Goal: Information Seeking & Learning: Learn about a topic

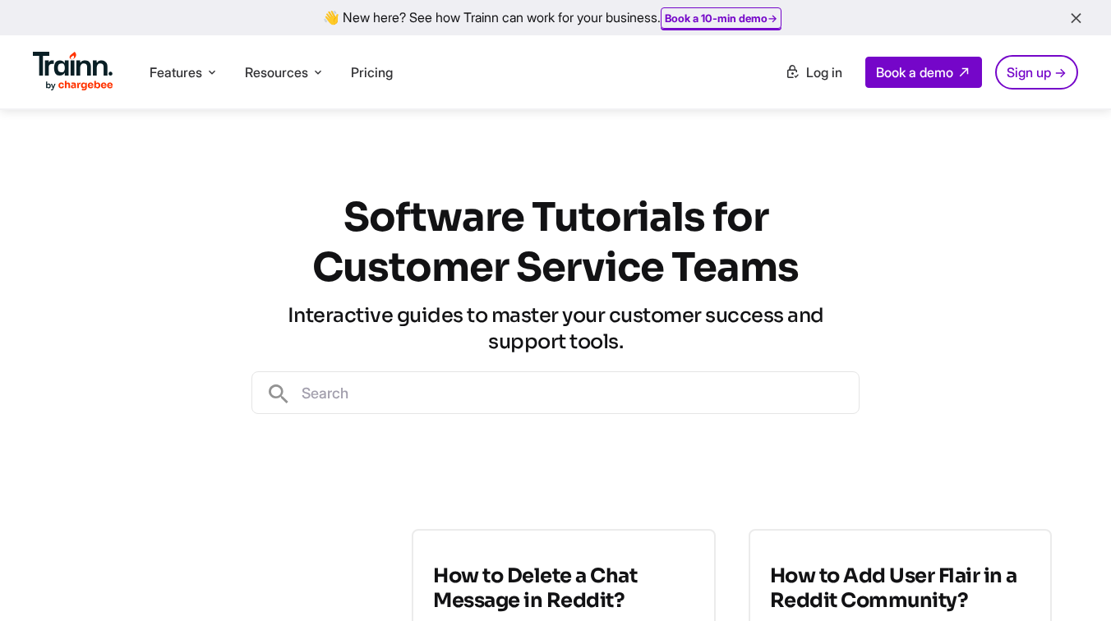
scroll to position [406, 0]
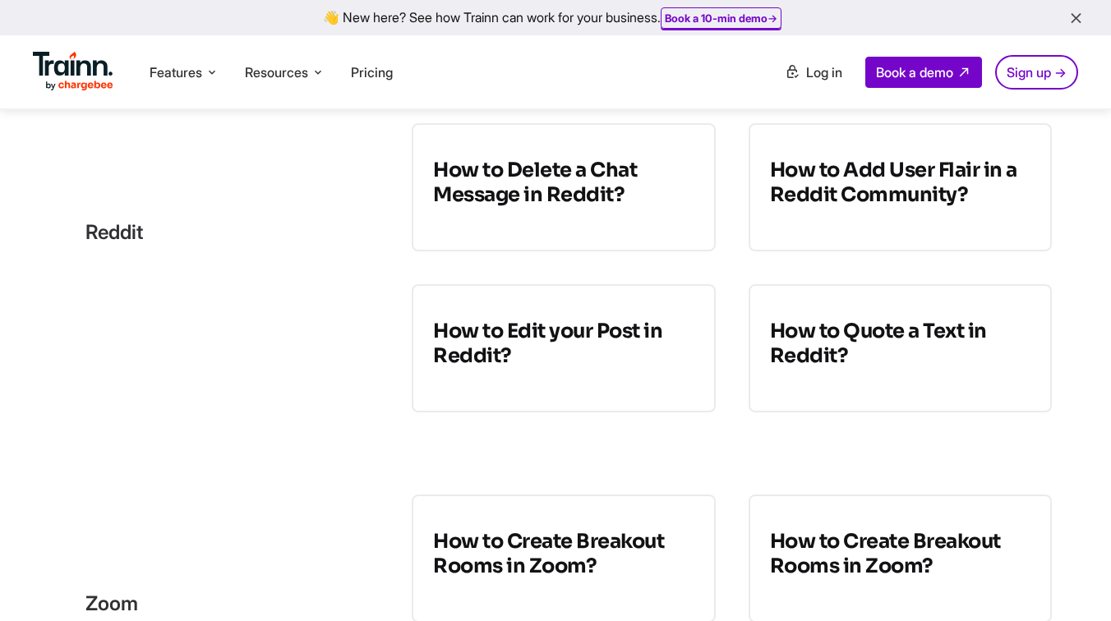
click at [376, 278] on div "reddit" at bounding box center [219, 232] width 320 height 218
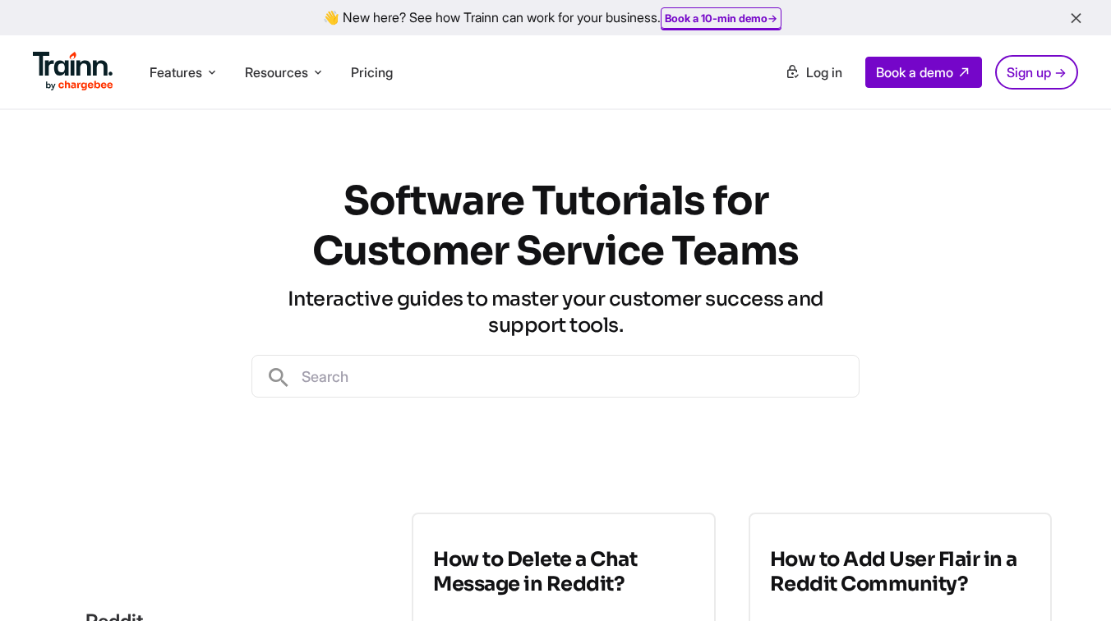
scroll to position [0, 0]
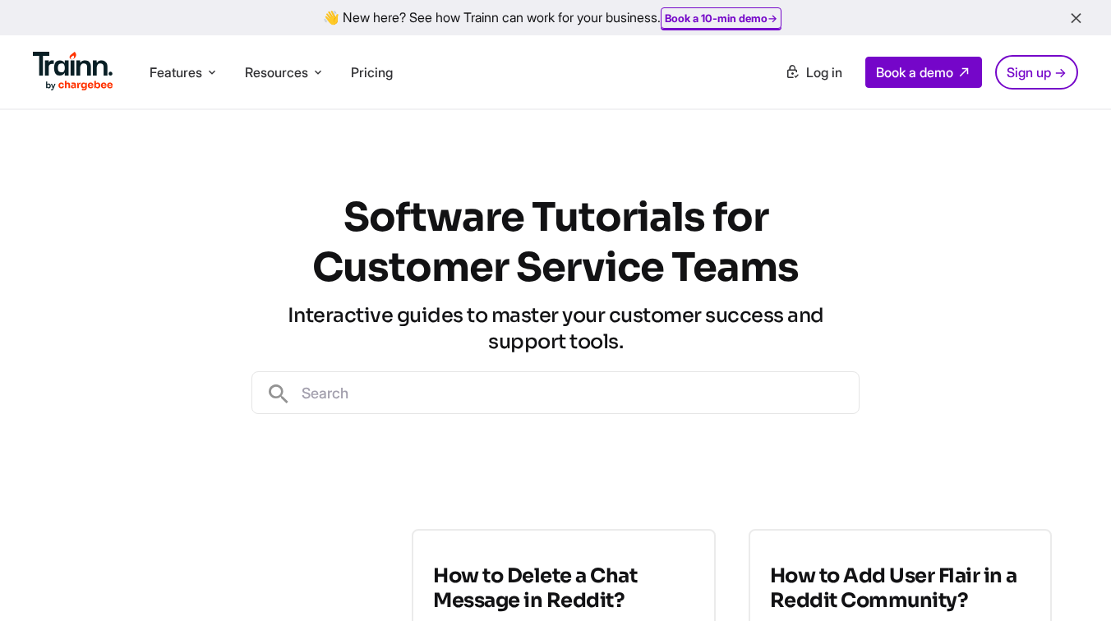
click at [367, 375] on input "text" at bounding box center [575, 392] width 567 height 41
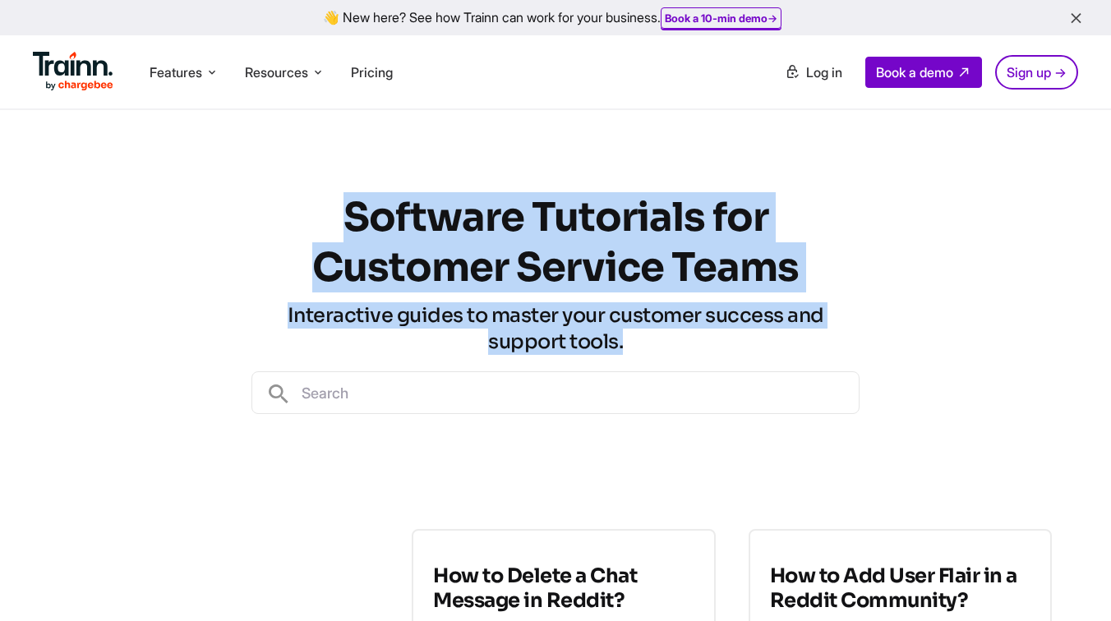
drag, startPoint x: 344, startPoint y: 203, endPoint x: 671, endPoint y: 334, distance: 351.5
click at [671, 334] on div "Software Tutorials for Customer Service Teams Interactive guides to master your…" at bounding box center [555, 303] width 608 height 386
click at [671, 334] on h3 "Interactive guides to master your customer success and support tools." at bounding box center [555, 328] width 608 height 53
drag, startPoint x: 650, startPoint y: 346, endPoint x: 293, endPoint y: 172, distance: 397.7
click at [293, 172] on div "Software Tutorials for Customer Service Teams Interactive guides to master your…" at bounding box center [555, 303] width 608 height 386
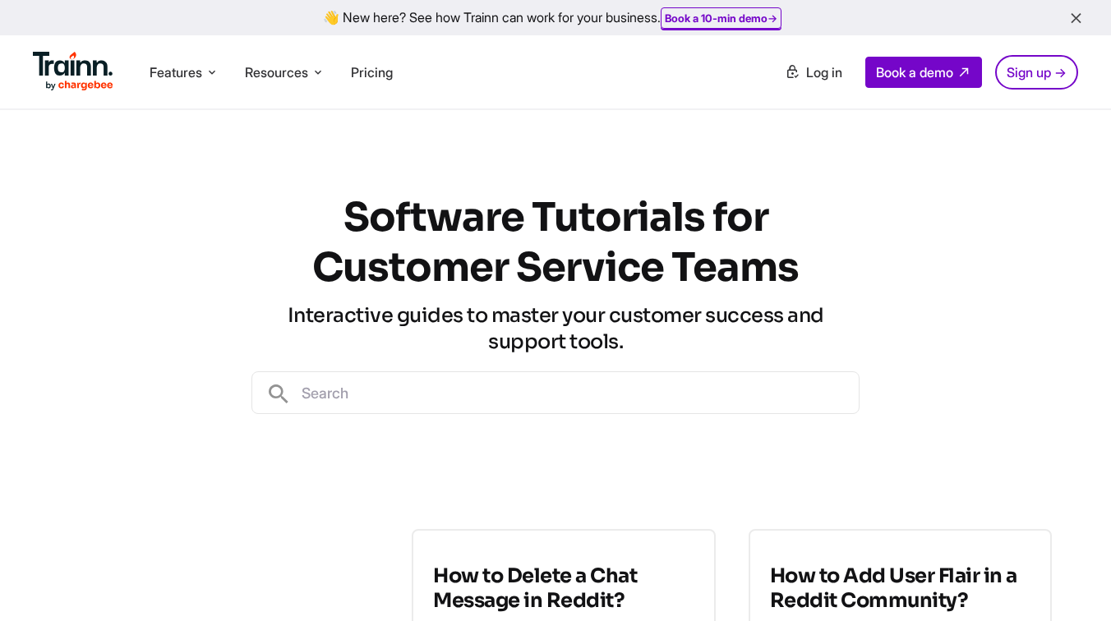
click at [344, 214] on h1 "Software Tutorials for Customer Service Teams" at bounding box center [555, 242] width 608 height 100
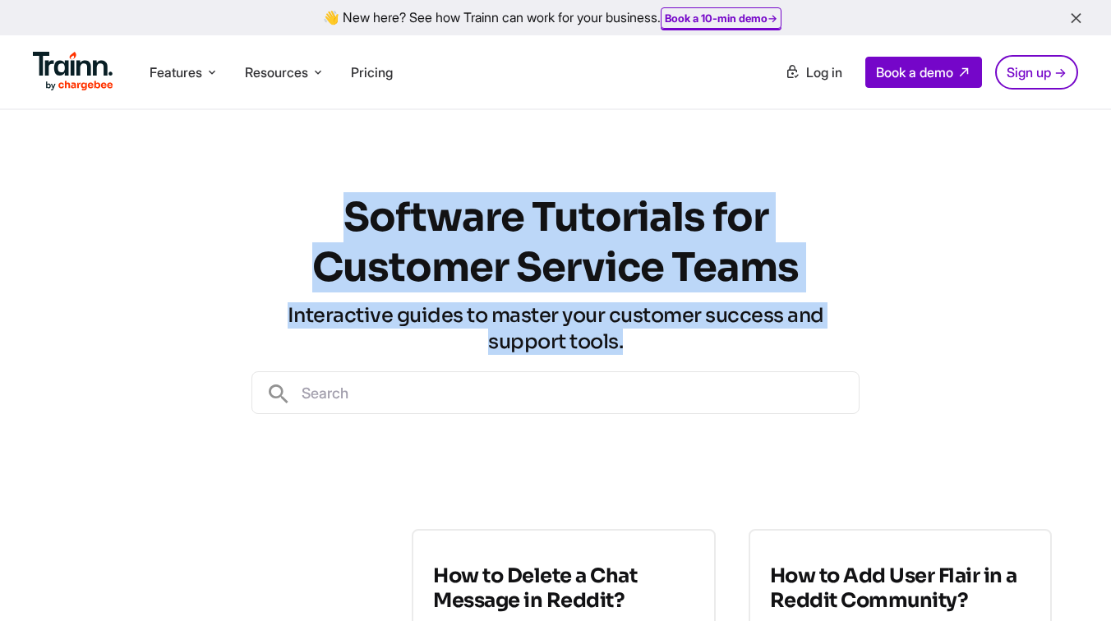
drag, startPoint x: 344, startPoint y: 214, endPoint x: 671, endPoint y: 339, distance: 350.1
click at [671, 339] on div "Software Tutorials for Customer Service Teams Interactive guides to master your…" at bounding box center [555, 303] width 608 height 386
click at [671, 339] on h3 "Interactive guides to master your customer success and support tools." at bounding box center [555, 328] width 608 height 53
drag, startPoint x: 671, startPoint y: 339, endPoint x: 374, endPoint y: 173, distance: 340.0
click at [374, 173] on div "Software Tutorials for Customer Service Teams Interactive guides to master your…" at bounding box center [555, 303] width 608 height 386
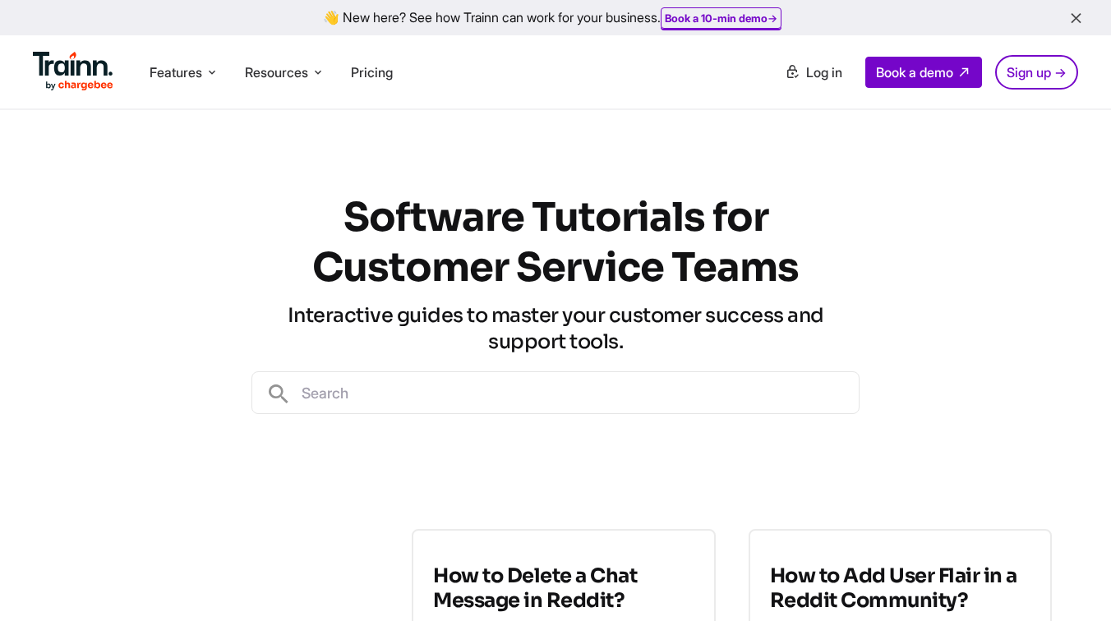
click at [478, 249] on h1 "Software Tutorials for Customer Service Teams" at bounding box center [555, 242] width 608 height 100
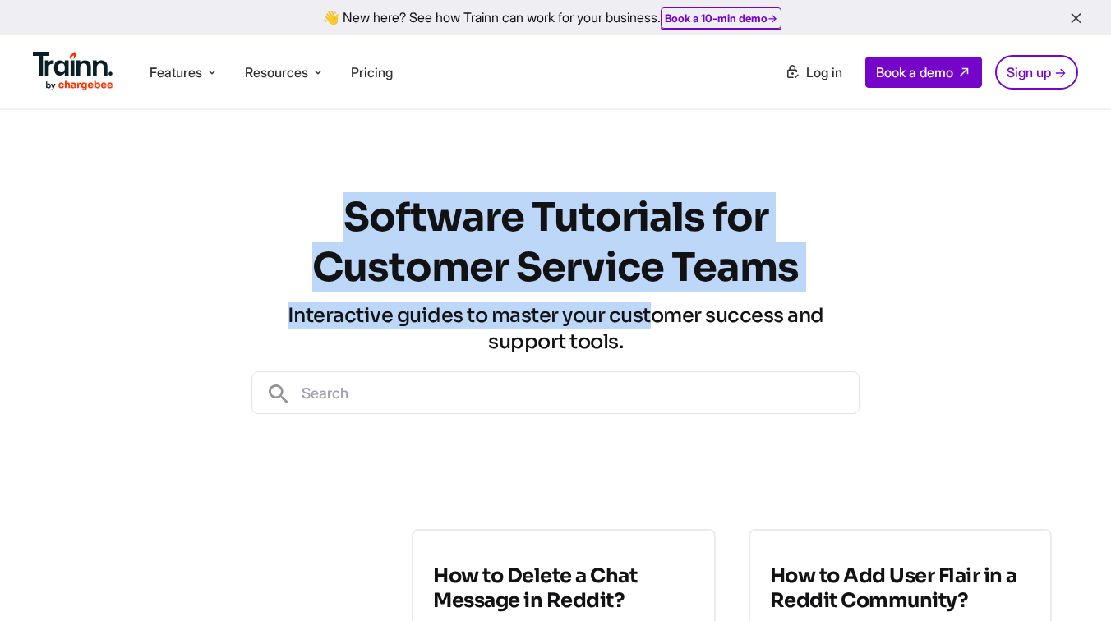
drag, startPoint x: 343, startPoint y: 208, endPoint x: 657, endPoint y: 334, distance: 339.0
click at [657, 317] on div "Software Tutorials for Customer Service Teams Interactive guides to master your…" at bounding box center [555, 303] width 608 height 386
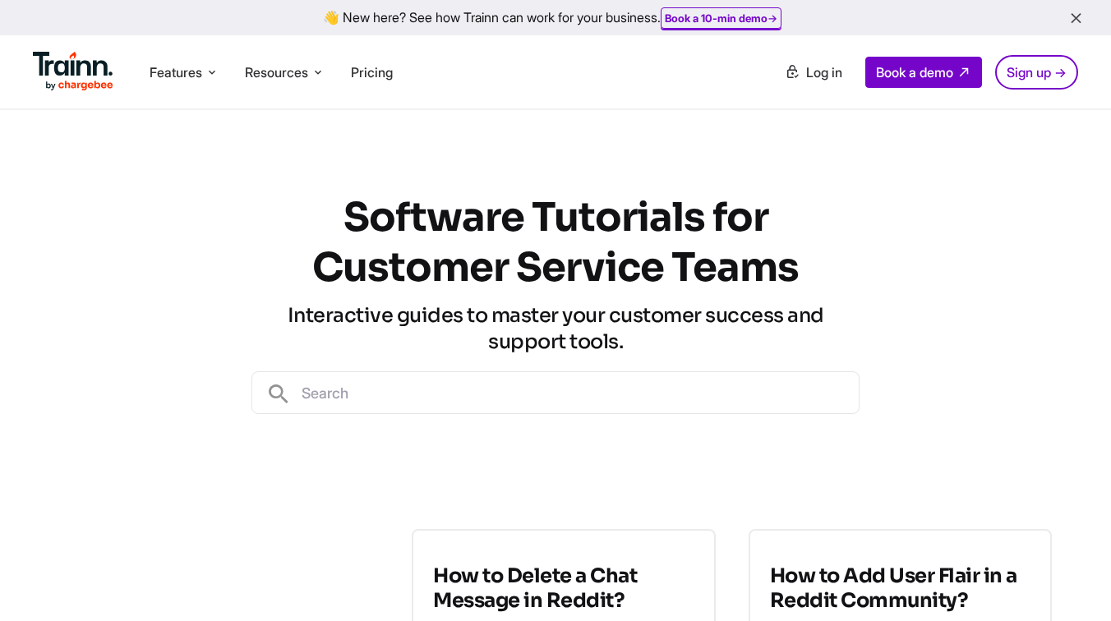
click at [662, 347] on h3 "Interactive guides to master your customer success and support tools." at bounding box center [555, 328] width 608 height 53
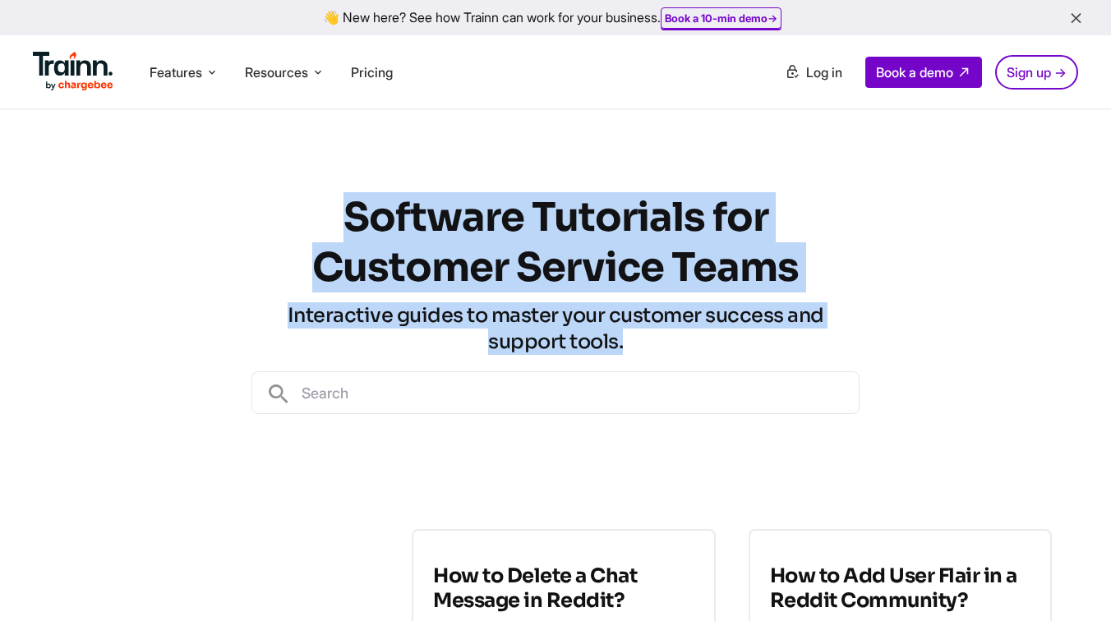
drag, startPoint x: 635, startPoint y: 340, endPoint x: 330, endPoint y: 205, distance: 333.4
click at [330, 205] on div "Software Tutorials for Customer Service Teams Interactive guides to master your…" at bounding box center [555, 303] width 608 height 386
click at [279, 244] on h1 "Software Tutorials for Customer Service Teams" at bounding box center [555, 242] width 608 height 100
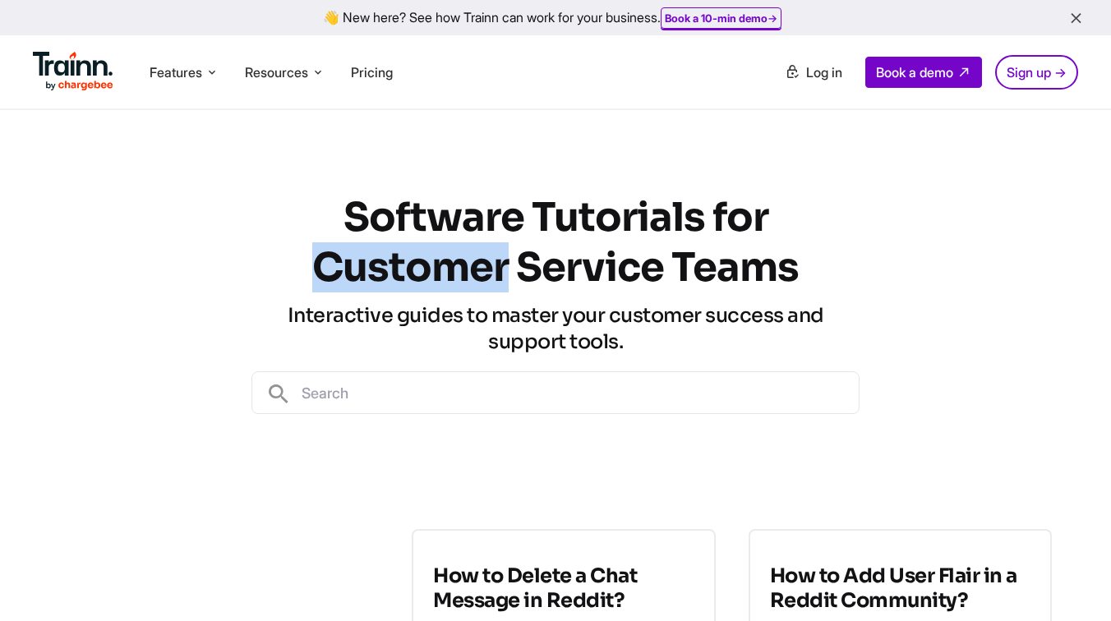
click at [279, 244] on h1 "Software Tutorials for Customer Service Teams" at bounding box center [555, 242] width 608 height 100
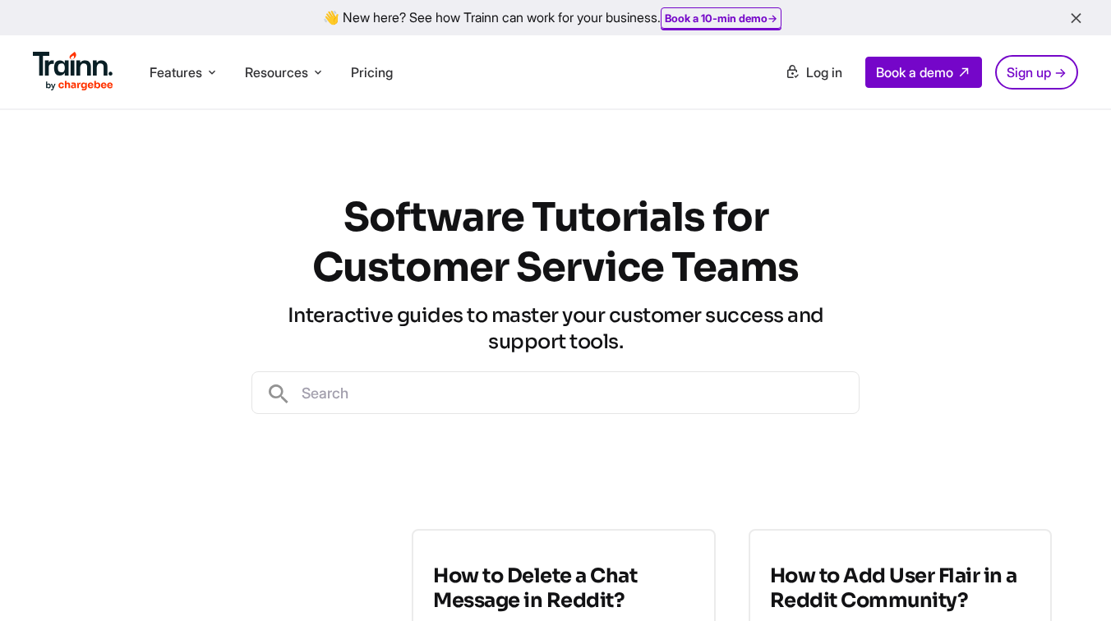
click at [360, 221] on h1 "Software Tutorials for Customer Service Teams" at bounding box center [555, 242] width 608 height 100
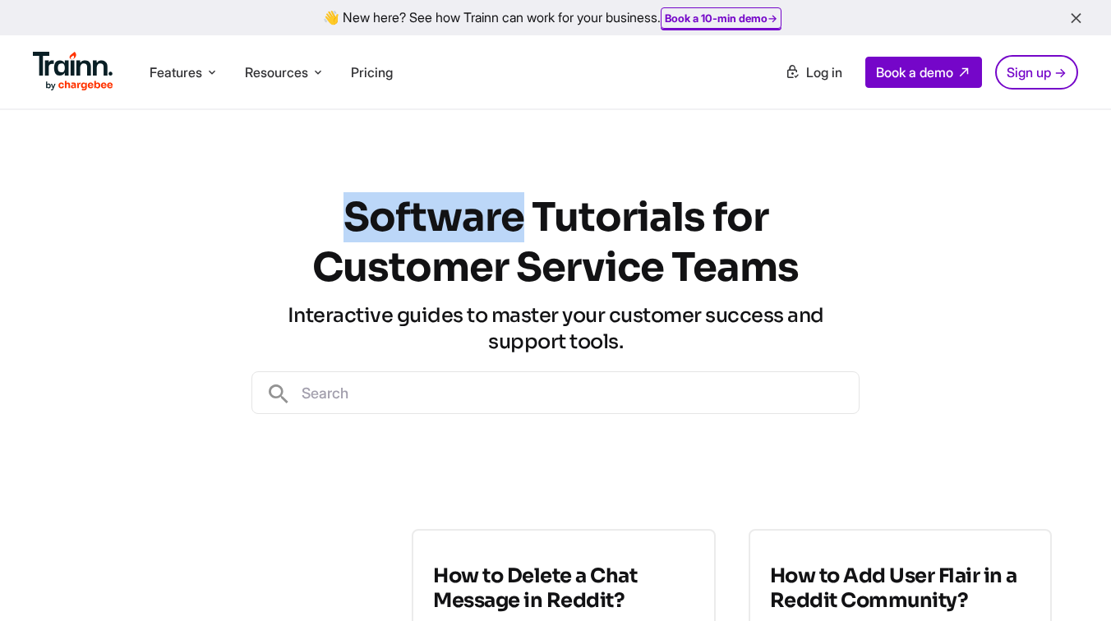
click at [360, 221] on h1 "Software Tutorials for Customer Service Teams" at bounding box center [555, 242] width 608 height 100
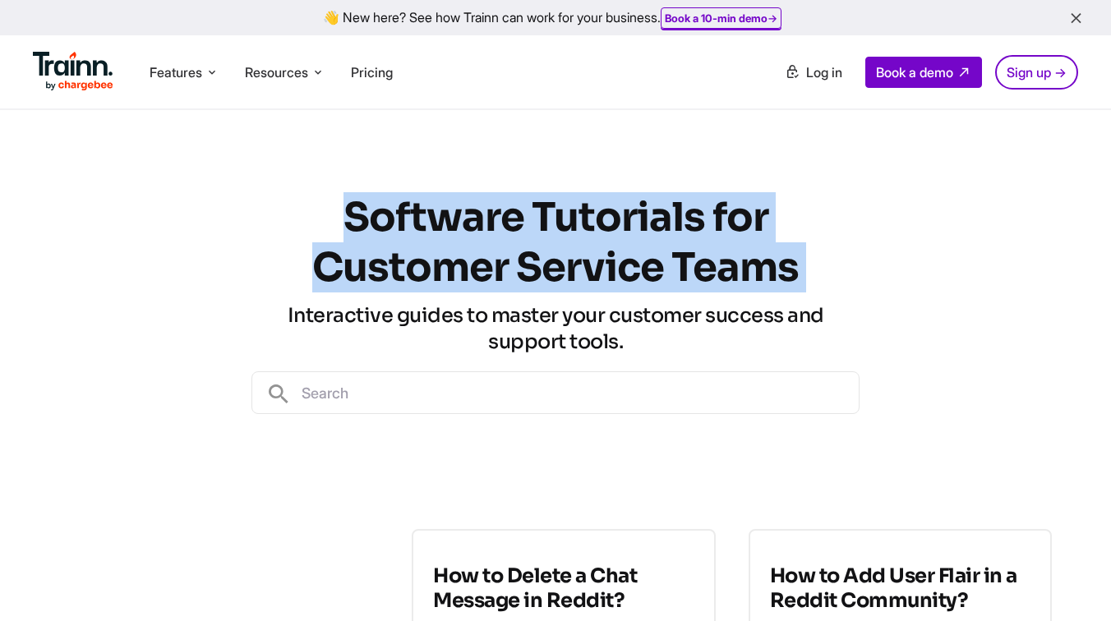
click at [360, 221] on h1 "Software Tutorials for Customer Service Teams" at bounding box center [555, 242] width 608 height 100
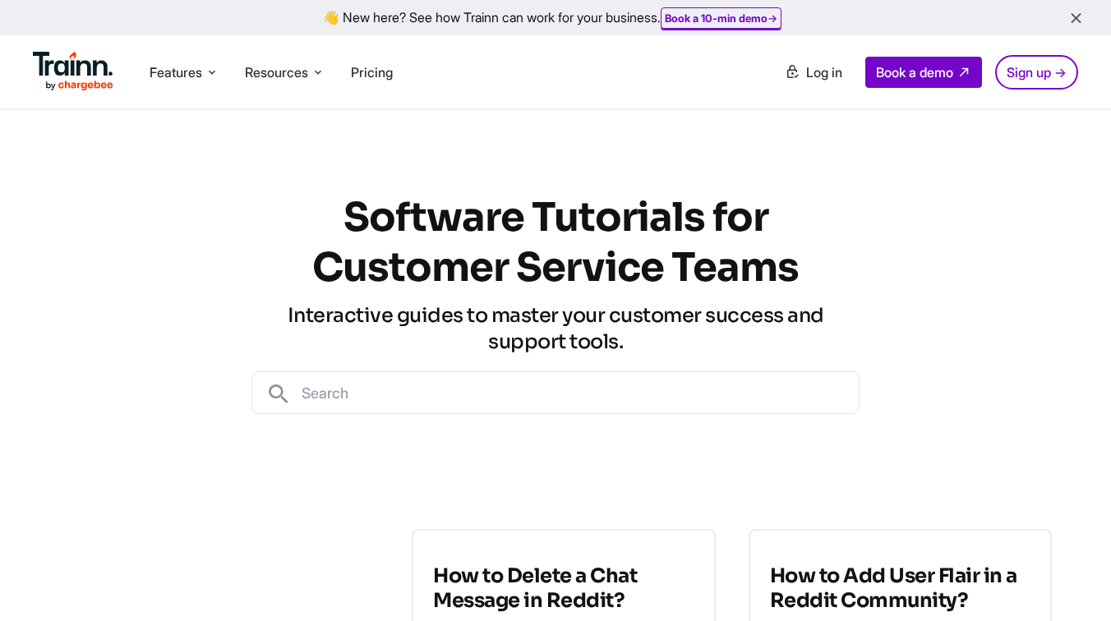
click at [630, 339] on h3 "Interactive guides to master your customer success and support tools." at bounding box center [555, 328] width 608 height 53
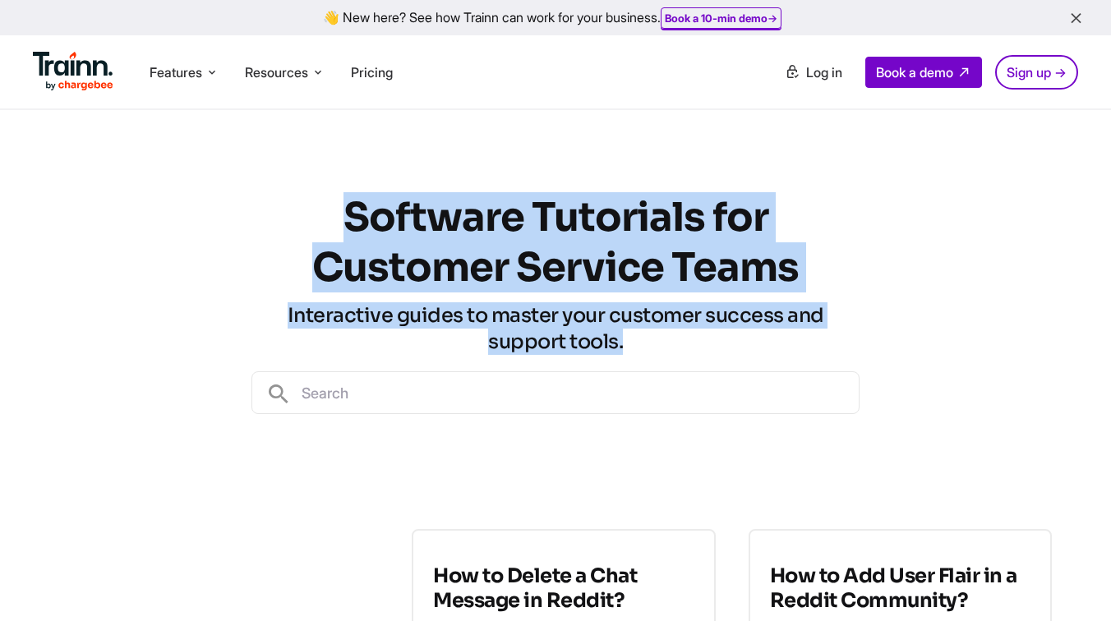
drag, startPoint x: 630, startPoint y: 339, endPoint x: 357, endPoint y: 212, distance: 301.5
click at [357, 212] on div "Software Tutorials for Customer Service Teams Interactive guides to master your…" at bounding box center [555, 303] width 608 height 386
click at [357, 212] on h1 "Software Tutorials for Customer Service Teams" at bounding box center [555, 242] width 608 height 100
drag, startPoint x: 344, startPoint y: 212, endPoint x: 667, endPoint y: 343, distance: 348.4
click at [667, 343] on div "Software Tutorials for Customer Service Teams Interactive guides to master your…" at bounding box center [555, 303] width 608 height 386
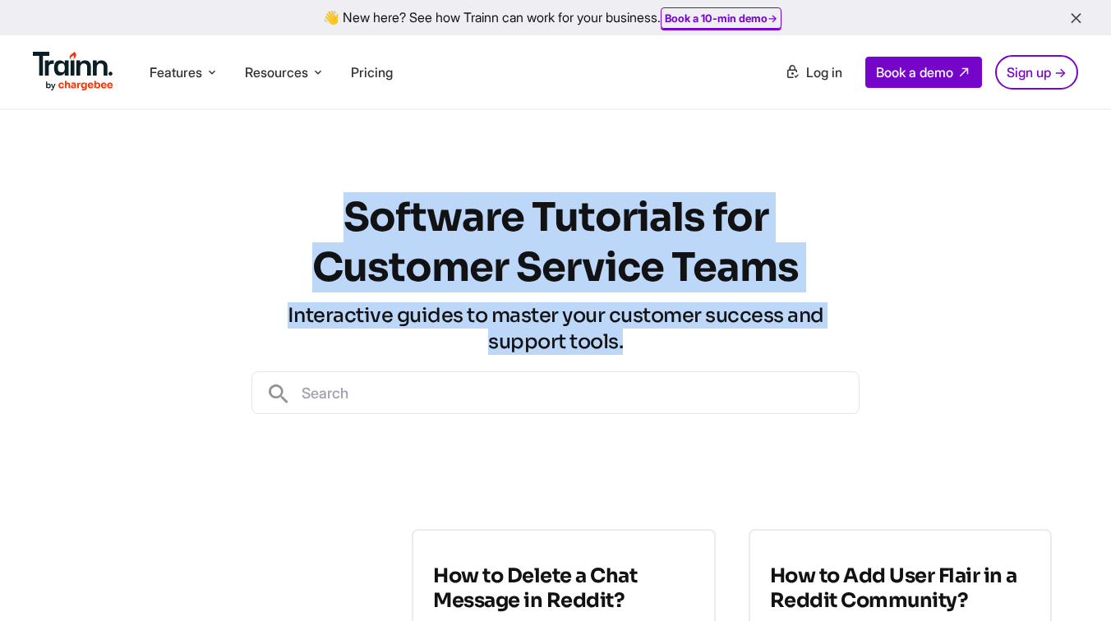
click at [667, 343] on h3 "Interactive guides to master your customer success and support tools." at bounding box center [555, 328] width 608 height 53
